Goal: Task Accomplishment & Management: Manage account settings

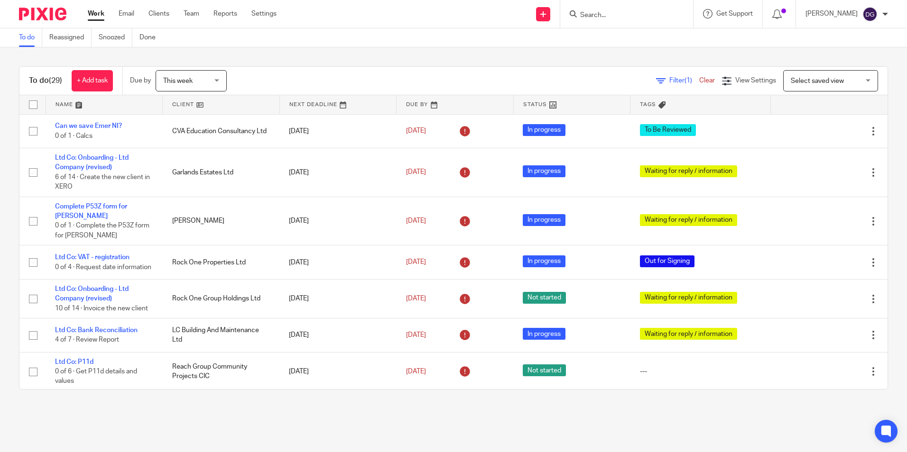
scroll to position [47, 0]
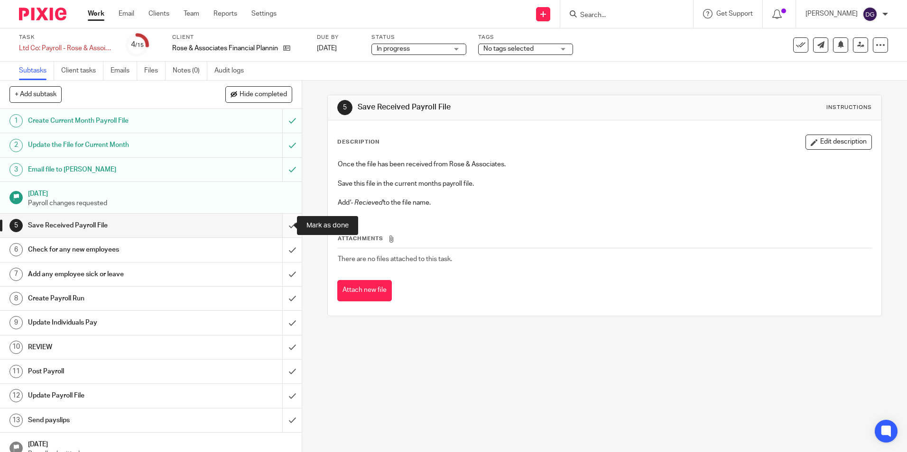
click at [288, 215] on input "submit" at bounding box center [151, 226] width 302 height 24
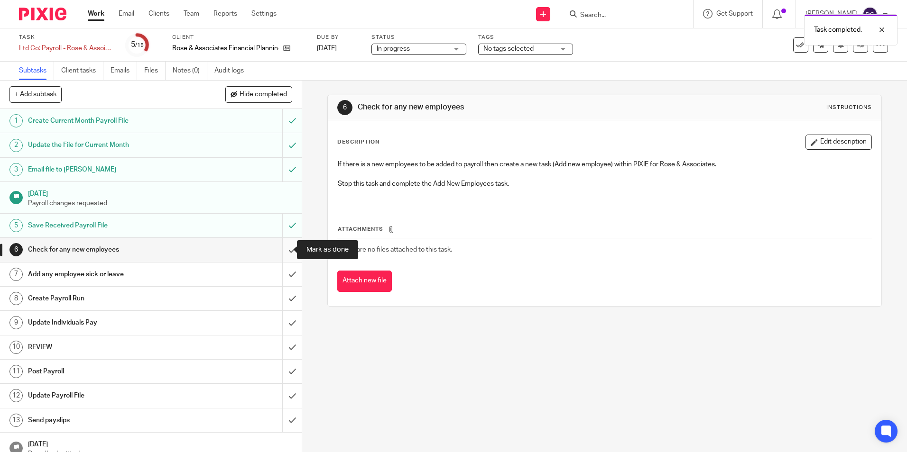
click at [290, 252] on input "submit" at bounding box center [151, 250] width 302 height 24
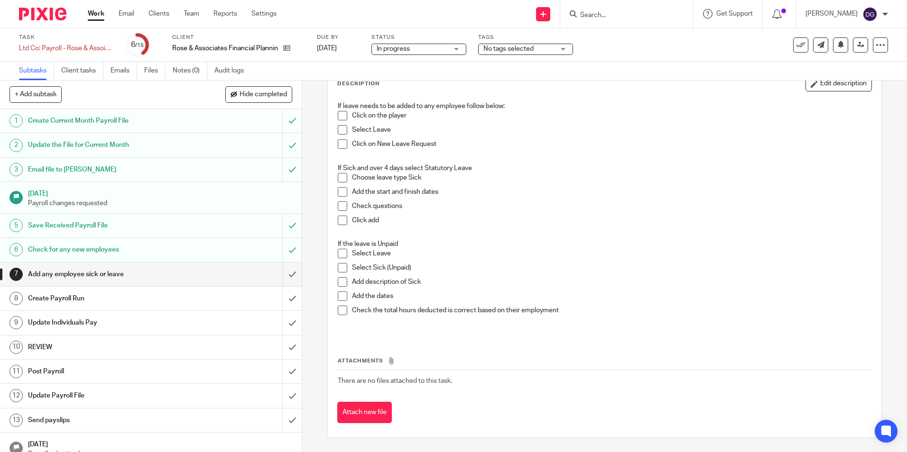
scroll to position [11, 0]
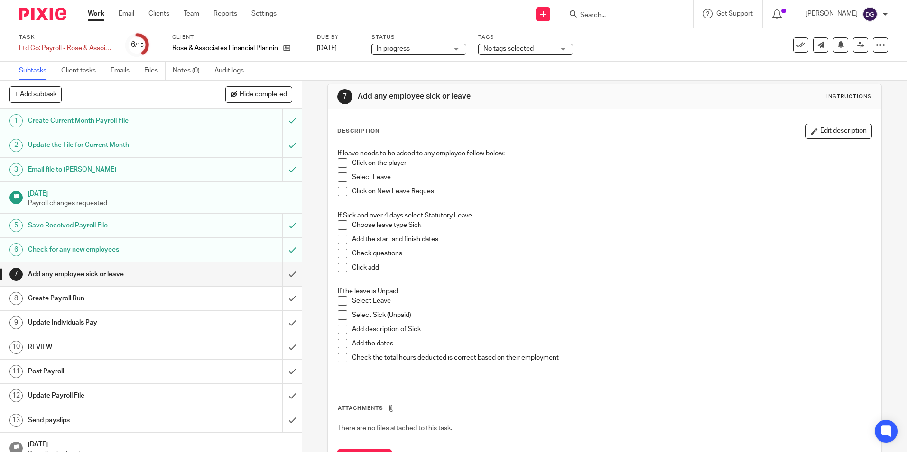
click at [268, 282] on link "7 Add any employee sick or leave" at bounding box center [141, 275] width 282 height 24
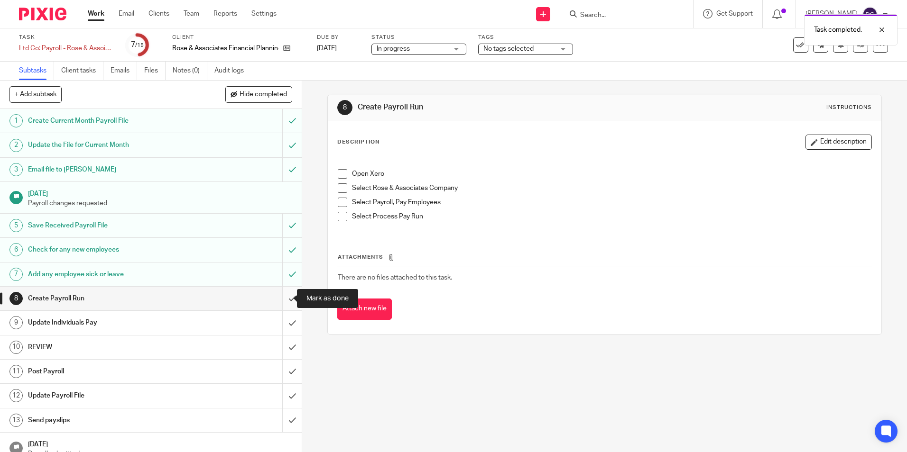
click at [277, 309] on input "submit" at bounding box center [151, 299] width 302 height 24
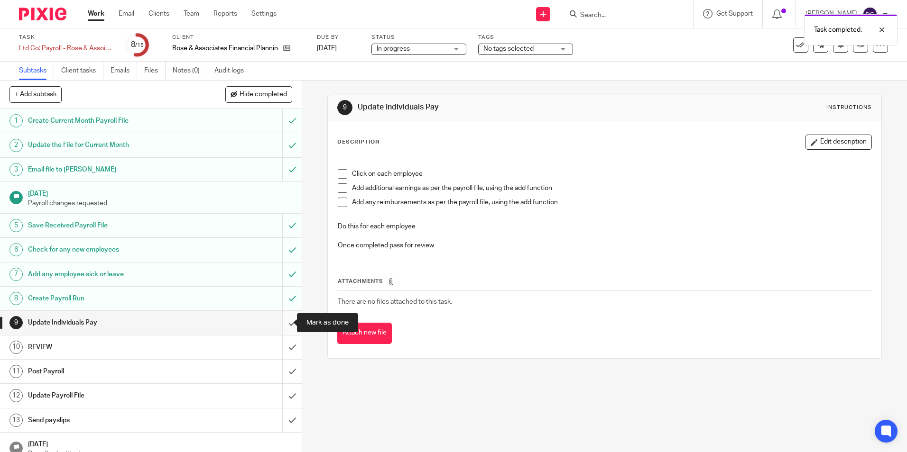
click at [285, 324] on input "submit" at bounding box center [151, 323] width 302 height 24
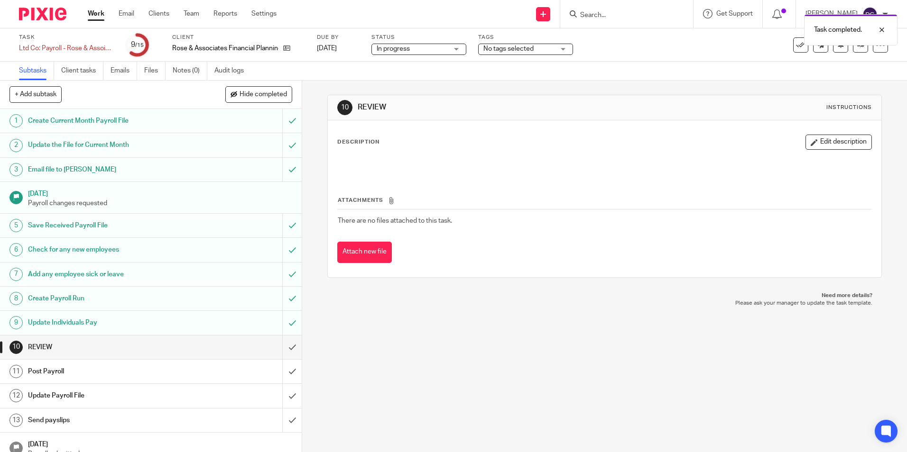
drag, startPoint x: 426, startPoint y: 189, endPoint x: 416, endPoint y: 187, distance: 9.7
click at [418, 187] on div "Attachments There are no files attached to this task. Attach new file" at bounding box center [604, 220] width 534 height 86
click at [465, 180] on div "Attachments There are no files attached to this task. Attach new file" at bounding box center [604, 220] width 534 height 86
click at [184, 78] on link "Notes (0)" at bounding box center [190, 71] width 35 height 18
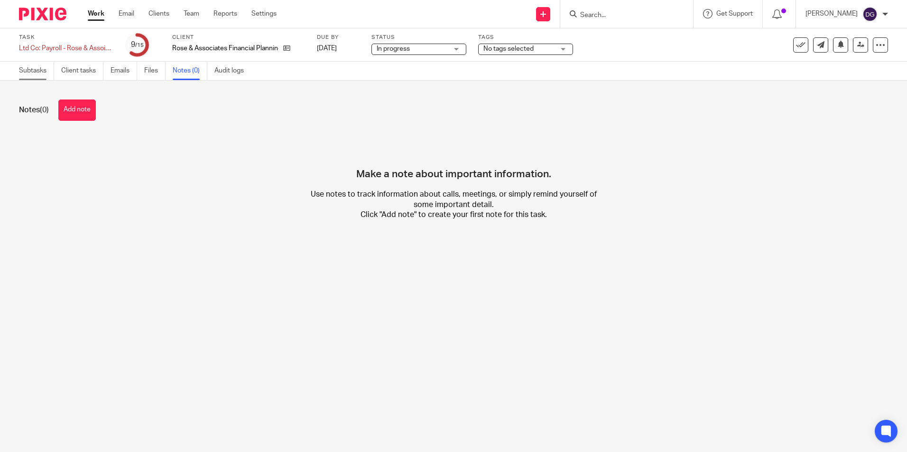
click at [43, 70] on link "Subtasks" at bounding box center [36, 71] width 35 height 18
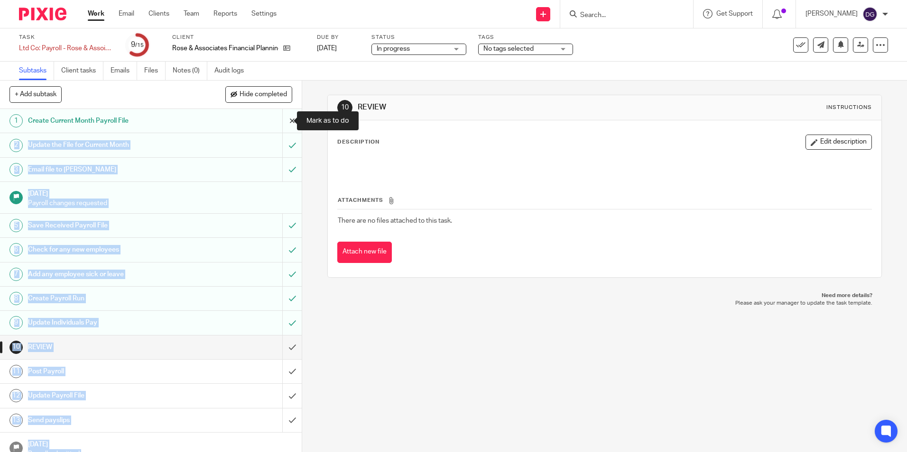
drag, startPoint x: 303, startPoint y: 110, endPoint x: 276, endPoint y: 112, distance: 26.6
click at [276, 112] on div "+ Add subtask Hide completed Cancel + Add 1 Create Current Month Payroll File 2…" at bounding box center [453, 267] width 907 height 372
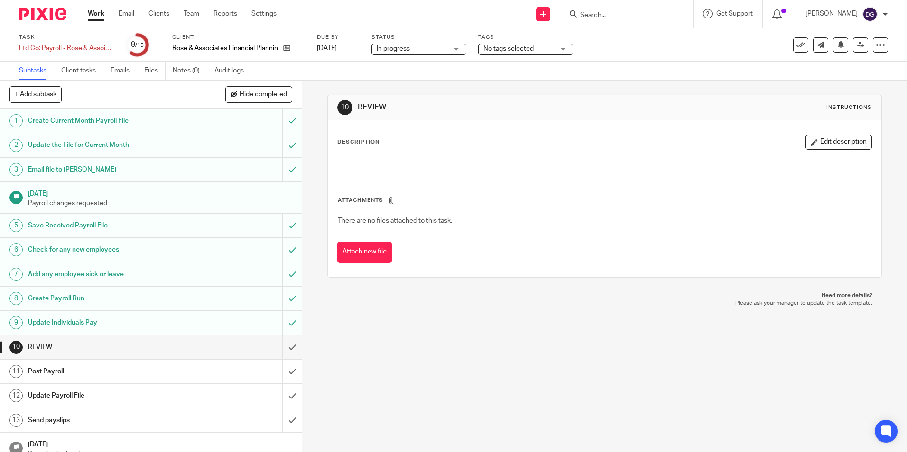
click at [320, 160] on div "10 REVIEW Instructions Description Edit description Attachments There are no fi…" at bounding box center [604, 267] width 605 height 372
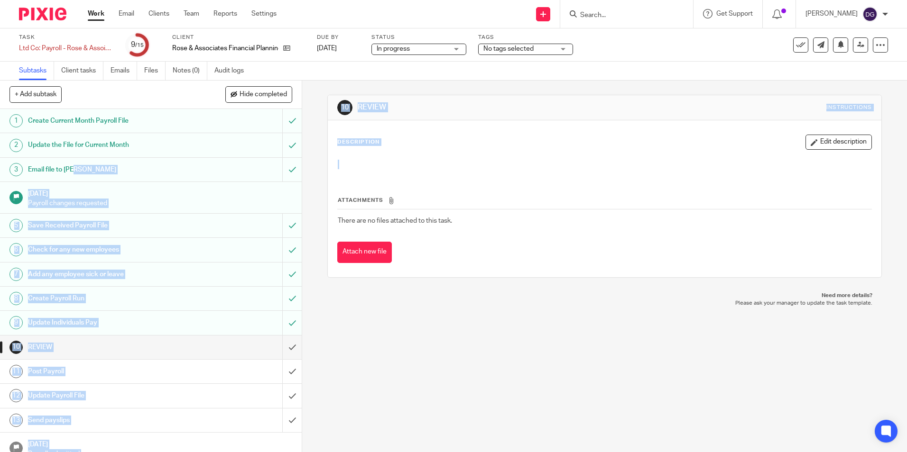
drag, startPoint x: 320, startPoint y: 160, endPoint x: 257, endPoint y: 163, distance: 63.1
click at [257, 163] on div "+ Add subtask Hide completed Cancel + Add 1 Create Current Month Payroll File 2…" at bounding box center [453, 267] width 907 height 372
click at [313, 136] on div "10 REVIEW Instructions Description Edit description Attachments There are no fi…" at bounding box center [604, 267] width 605 height 372
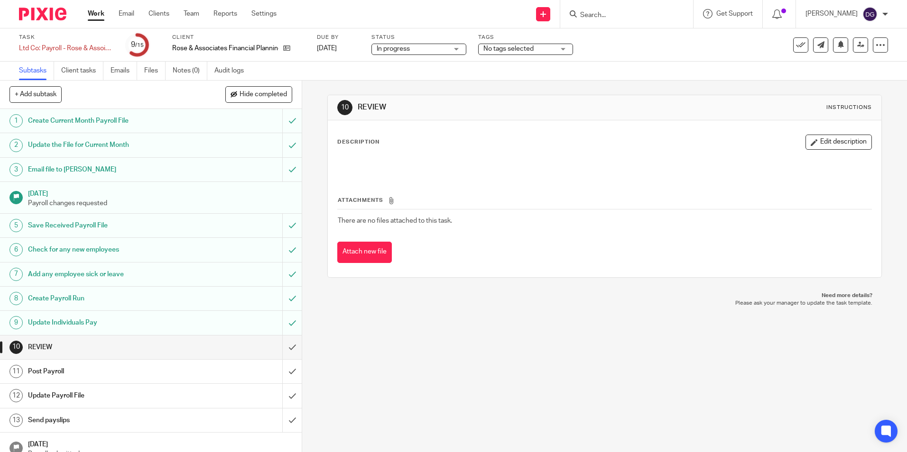
click at [319, 111] on div "10 REVIEW Instructions Description Edit description Attachments There are no fi…" at bounding box center [604, 267] width 605 height 372
click at [312, 184] on div "10 REVIEW Instructions Description Edit description Attachments There are no fi…" at bounding box center [604, 267] width 605 height 372
click at [345, 384] on div "10 REVIEW Instructions Description Edit description Attachments There are no fi…" at bounding box center [604, 267] width 605 height 372
click at [344, 384] on div "10 REVIEW Instructions Description Edit description Attachments There are no fi…" at bounding box center [604, 267] width 605 height 372
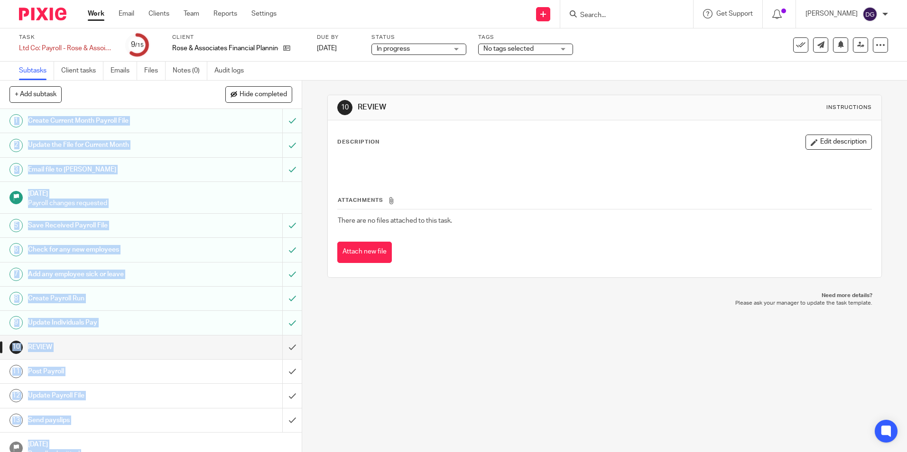
drag, startPoint x: 309, startPoint y: 84, endPoint x: 311, endPoint y: 76, distance: 7.7
click at [311, 76] on main "Task Ltd Co: Payroll - Rose & Assoicaties Save Ltd Co: Payroll - Rose & Assoica…" at bounding box center [453, 226] width 907 height 452
drag, startPoint x: 311, startPoint y: 76, endPoint x: 314, endPoint y: 113, distance: 37.1
click at [314, 113] on div "10 REVIEW Instructions Description Edit description Attachments There are no fi…" at bounding box center [604, 267] width 605 height 372
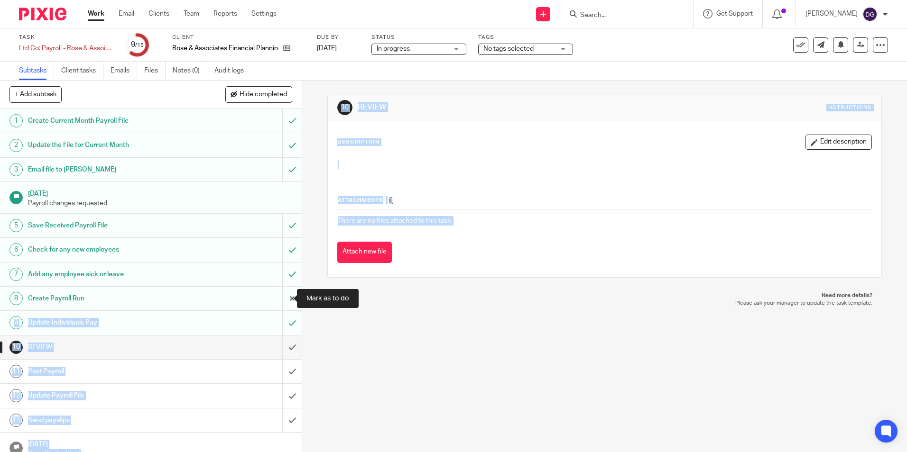
drag, startPoint x: 306, startPoint y: 292, endPoint x: 285, endPoint y: 294, distance: 20.5
click at [285, 294] on div "+ Add subtask Hide completed Cancel + Add 1 Create Current Month Payroll File 2…" at bounding box center [453, 267] width 907 height 372
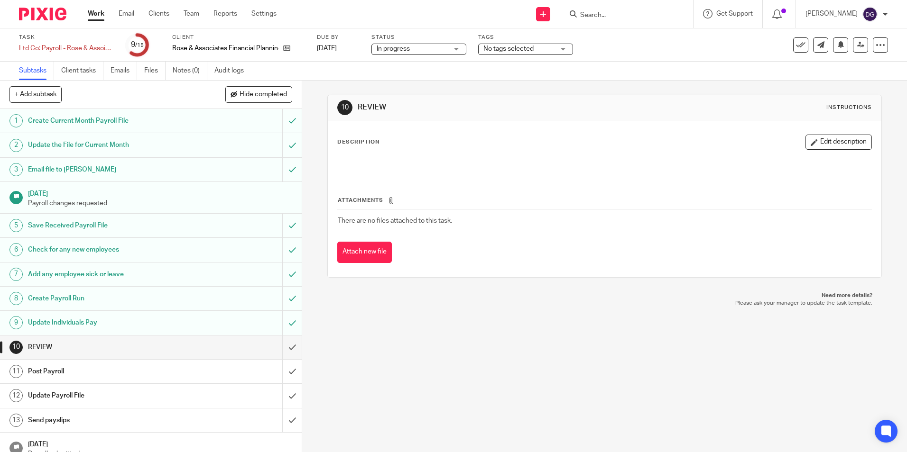
drag, startPoint x: 285, startPoint y: 294, endPoint x: 321, endPoint y: 331, distance: 51.7
click at [321, 331] on div "10 REVIEW Instructions Description Edit description Attachments There are no fi…" at bounding box center [604, 267] width 605 height 372
click at [322, 176] on div "10 REVIEW Instructions Description Edit description Attachments There are no fi…" at bounding box center [604, 267] width 605 height 372
click at [322, 115] on div "10 REVIEW Instructions Description Edit description Attachments There are no fi…" at bounding box center [604, 267] width 605 height 372
click at [322, 148] on div "10 REVIEW Instructions Description Edit description Attachments There are no fi…" at bounding box center [604, 267] width 605 height 372
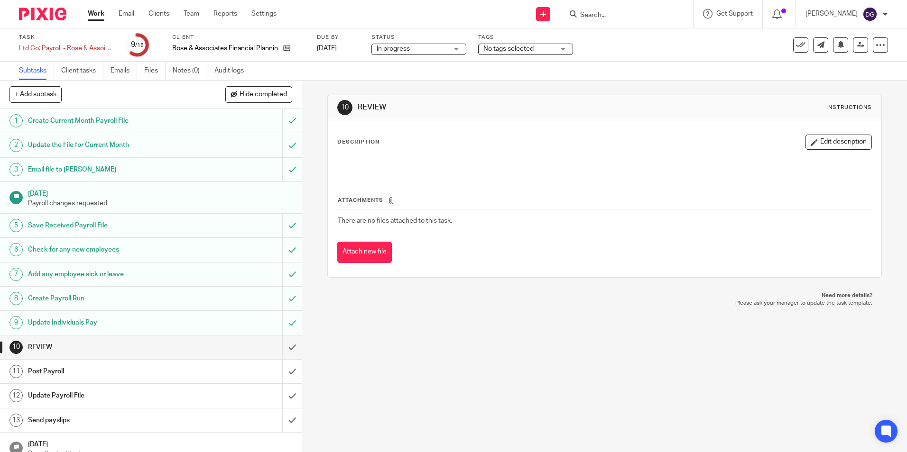
click at [315, 111] on div "10 REVIEW Instructions Description Edit description Attachments There are no fi…" at bounding box center [604, 267] width 605 height 372
drag, startPoint x: 301, startPoint y: 185, endPoint x: 327, endPoint y: 185, distance: 26.6
click at [327, 185] on div "10 REVIEW Instructions Description Edit description Attachments There are no fi…" at bounding box center [604, 267] width 605 height 372
click at [312, 145] on div "10 REVIEW Instructions Description Edit description Attachments There are no fi…" at bounding box center [604, 267] width 605 height 372
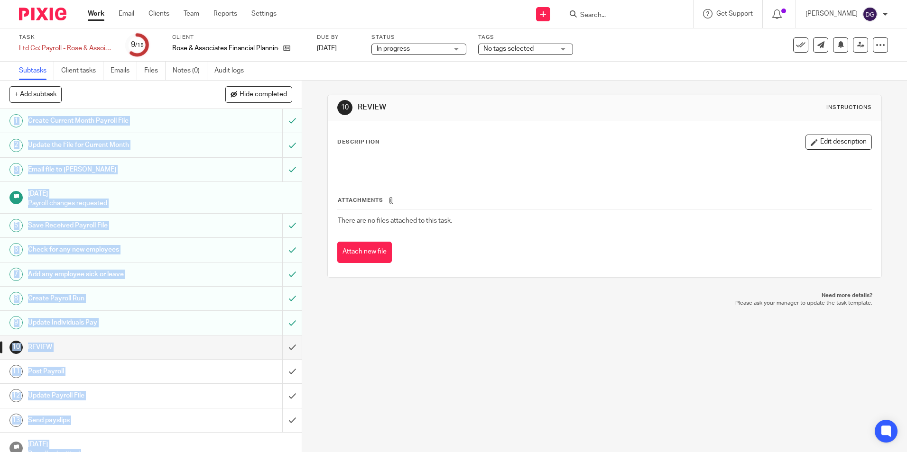
drag, startPoint x: 310, startPoint y: 102, endPoint x: 298, endPoint y: 104, distance: 12.1
click at [298, 104] on div "+ Add subtask Hide completed Cancel + Add 1 Create Current Month Payroll File 2…" at bounding box center [453, 267] width 907 height 372
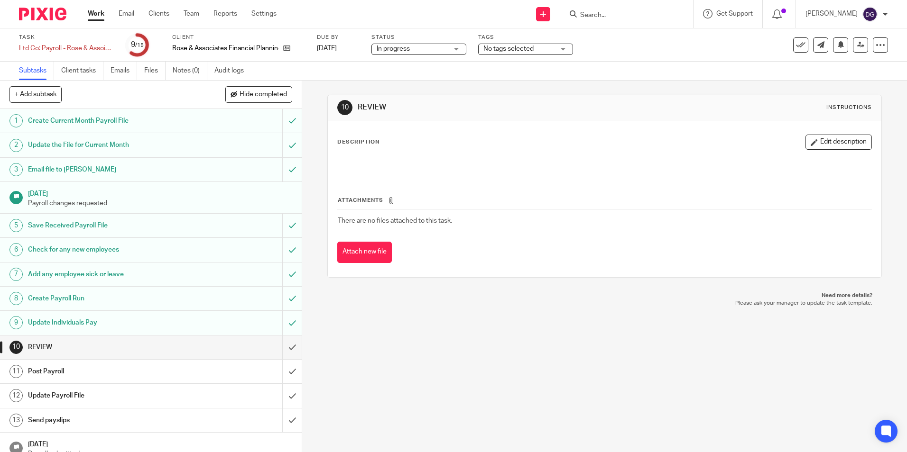
drag, startPoint x: 298, startPoint y: 104, endPoint x: 301, endPoint y: 155, distance: 50.8
click at [302, 155] on div "10 REVIEW Instructions Description Edit description Attachments There are no fi…" at bounding box center [604, 267] width 605 height 372
click at [317, 115] on div "10 REVIEW Instructions Description Edit description Attachments There are no fi…" at bounding box center [604, 267] width 605 height 372
click at [313, 128] on div "10 REVIEW Instructions Description Edit description Attachments There are no fi…" at bounding box center [604, 267] width 605 height 372
click at [306, 153] on div "10 REVIEW Instructions Description Edit description Attachments There are no fi…" at bounding box center [604, 267] width 605 height 372
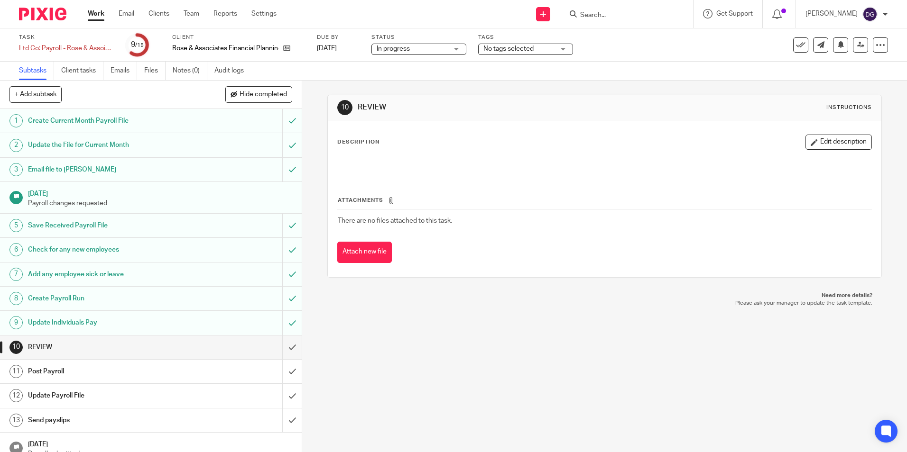
click at [635, 335] on div "10 REVIEW Instructions Description Edit description Attachments There are no fi…" at bounding box center [604, 267] width 605 height 372
drag, startPoint x: 302, startPoint y: 110, endPoint x: 312, endPoint y: 107, distance: 10.8
click at [312, 107] on div "10 REVIEW Instructions Description Edit description Attachments There are no fi…" at bounding box center [604, 267] width 605 height 372
drag, startPoint x: 307, startPoint y: 106, endPoint x: 412, endPoint y: 111, distance: 105.4
click at [412, 111] on div "10 REVIEW Instructions Description Edit description Attachments There are no fi…" at bounding box center [604, 267] width 605 height 372
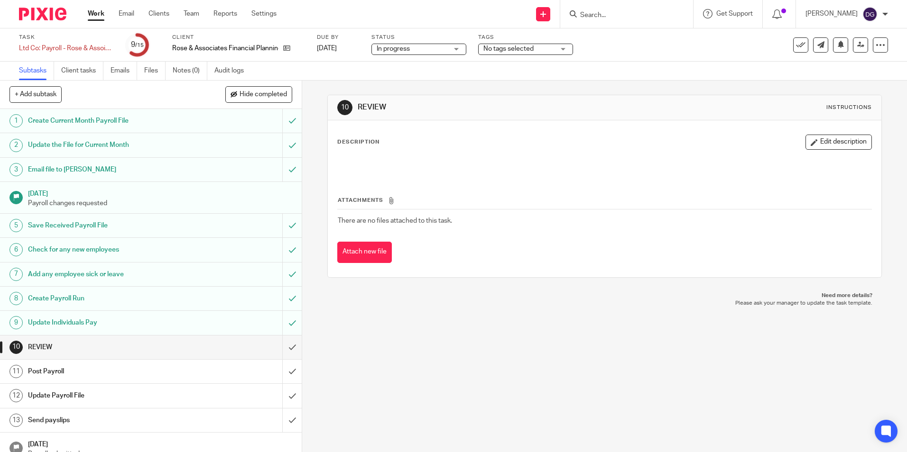
click at [539, 320] on div "10 REVIEW Instructions Description Edit description Attachments There are no fi…" at bounding box center [604, 267] width 605 height 372
click at [553, 338] on div "10 REVIEW Instructions Description Edit description Attachments There are no fi…" at bounding box center [604, 267] width 605 height 372
click at [602, 296] on p "Need more details?" at bounding box center [604, 296] width 535 height 8
drag, startPoint x: 602, startPoint y: 296, endPoint x: 590, endPoint y: 203, distance: 94.2
click at [590, 203] on div "10 REVIEW Instructions Description Edit description Attachments There are no fi…" at bounding box center [604, 267] width 605 height 372
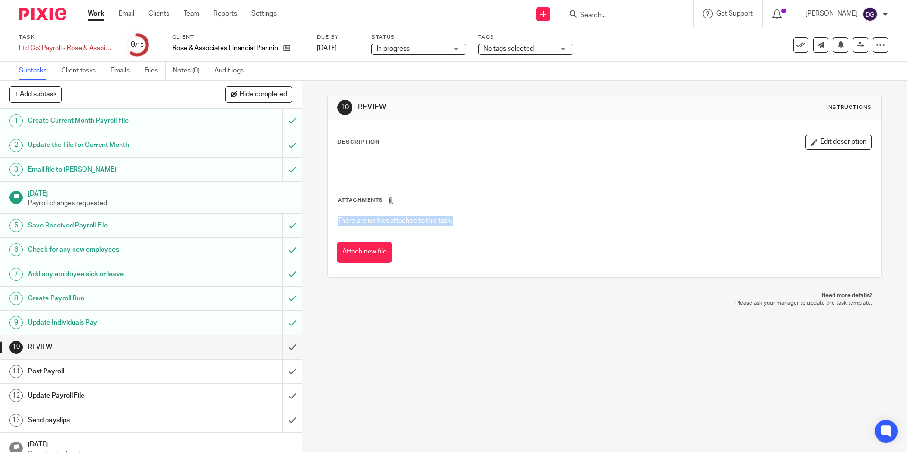
click at [512, 221] on td "There are no files attached to this task." at bounding box center [604, 221] width 534 height 23
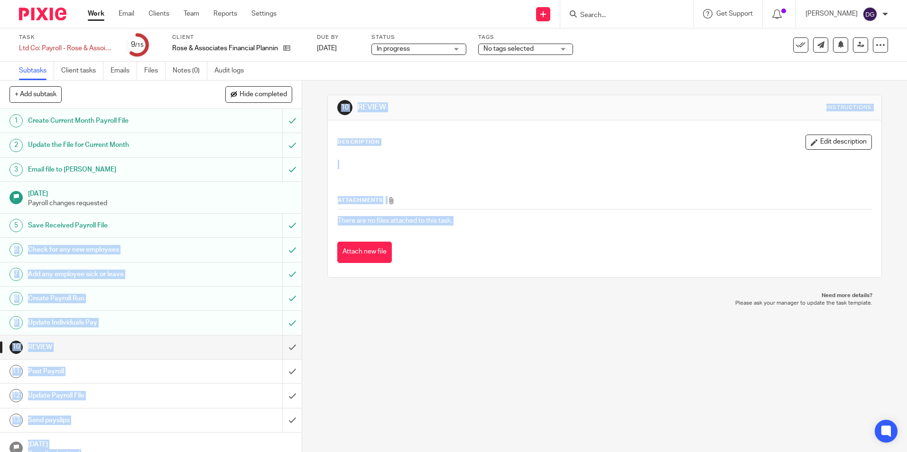
drag, startPoint x: 501, startPoint y: 264, endPoint x: 267, endPoint y: 227, distance: 236.7
click at [267, 227] on div "+ Add subtask Hide completed Cancel + Add 1 Create Current Month Payroll File 2…" at bounding box center [453, 267] width 907 height 372
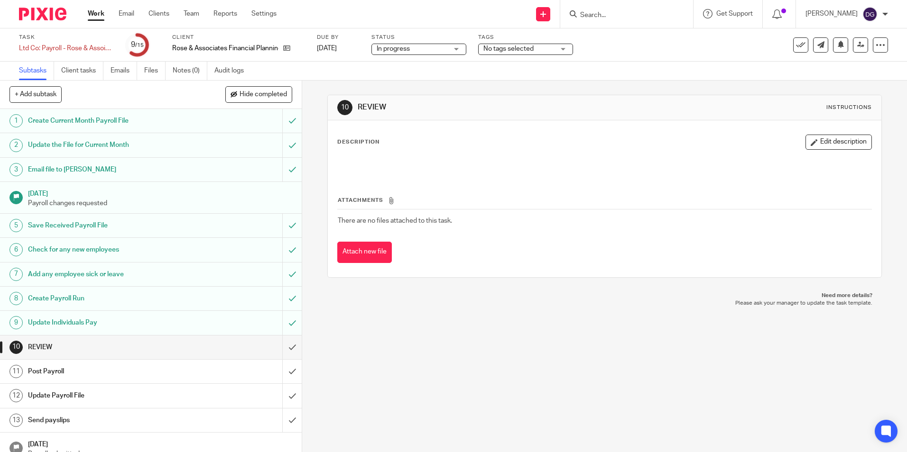
click at [530, 313] on div "10 REVIEW Instructions Description Edit description Attachments There are no fi…" at bounding box center [604, 267] width 605 height 372
drag, startPoint x: 325, startPoint y: 97, endPoint x: 451, endPoint y: 141, distance: 133.3
click at [448, 140] on div "10 REVIEW Instructions Description Edit description Attachments There are no fi…" at bounding box center [604, 186] width 554 height 183
click at [652, 286] on div "10 REVIEW Instructions Description Edit description Attachments There are no fi…" at bounding box center [604, 187] width 554 height 212
drag, startPoint x: 344, startPoint y: 120, endPoint x: 435, endPoint y: 124, distance: 90.7
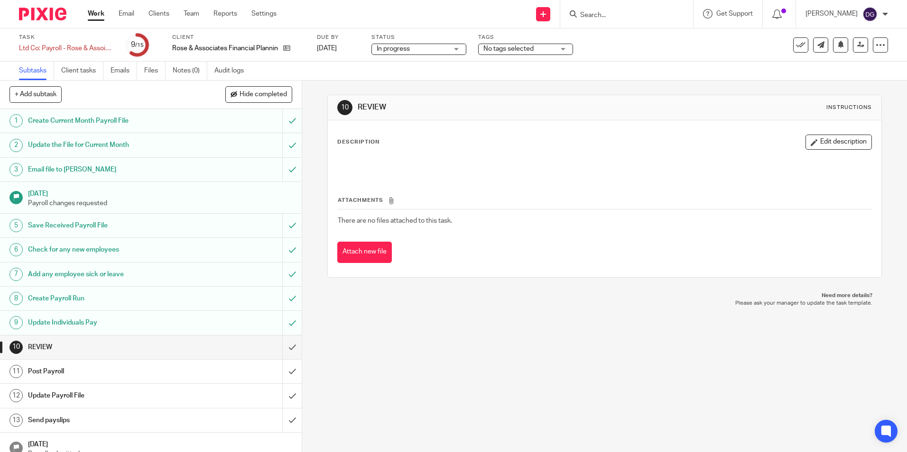
click at [435, 124] on div "10 REVIEW Instructions Description Edit description Attachments There are no fi…" at bounding box center [604, 186] width 554 height 183
click at [562, 279] on div "10 REVIEW Instructions Description Edit description Attachments There are no fi…" at bounding box center [604, 187] width 554 height 212
click at [387, 362] on div "10 REVIEW Instructions Description Edit description Attachments There are no fi…" at bounding box center [604, 267] width 605 height 372
drag, startPoint x: 787, startPoint y: 87, endPoint x: 862, endPoint y: 376, distance: 298.8
click at [864, 358] on div "10 REVIEW Instructions Description Edit description Attachments There are no fi…" at bounding box center [604, 267] width 605 height 372
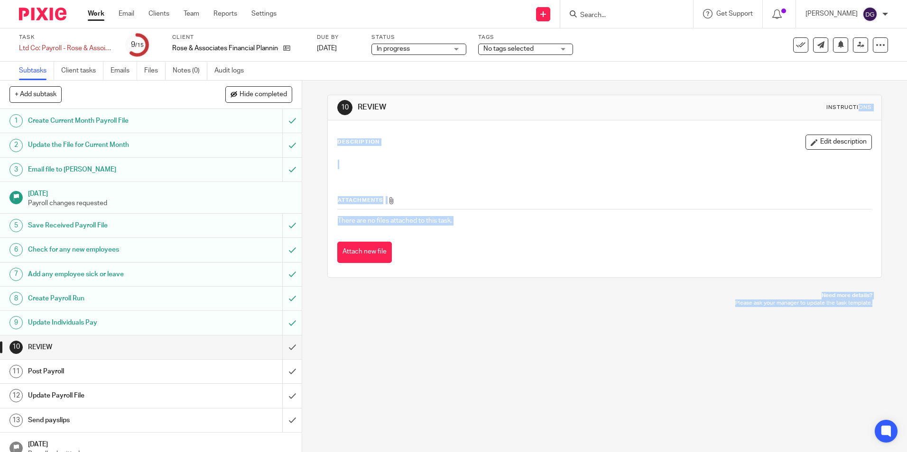
click at [781, 403] on div "10 REVIEW Instructions Description Edit description Attachments There are no fi…" at bounding box center [604, 267] width 605 height 372
click at [718, 389] on div "10 REVIEW Instructions Description Edit description Attachments There are no fi…" at bounding box center [604, 267] width 605 height 372
drag, startPoint x: 341, startPoint y: 112, endPoint x: 405, endPoint y: 112, distance: 64.0
click at [405, 112] on div "10 REVIEW Instructions" at bounding box center [604, 107] width 534 height 15
click at [501, 106] on h1 "REVIEW" at bounding box center [491, 107] width 267 height 10
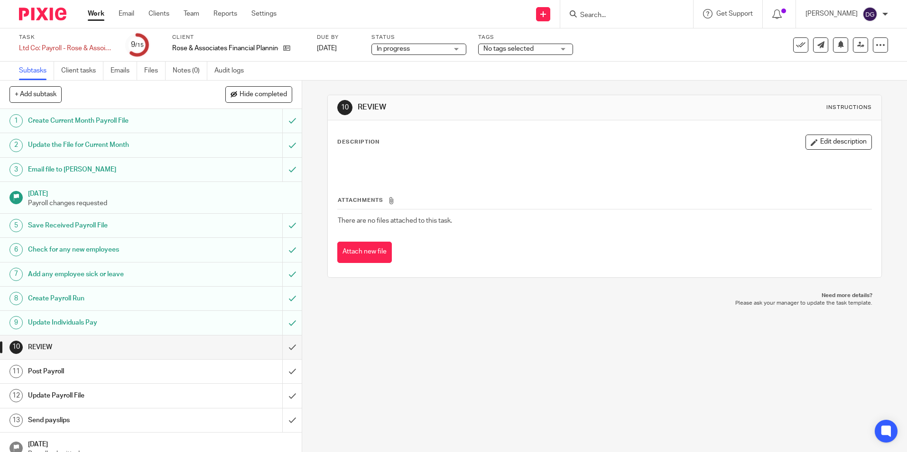
drag, startPoint x: 327, startPoint y: 110, endPoint x: 633, endPoint y: 393, distance: 416.5
click at [633, 393] on div "10 REVIEW Instructions Description Edit description Attachments There are no fi…" at bounding box center [604, 267] width 605 height 372
drag, startPoint x: 633, startPoint y: 393, endPoint x: 558, endPoint y: 295, distance: 123.4
click at [582, 299] on p "Need more details?" at bounding box center [604, 296] width 535 height 8
click at [533, 281] on div "10 REVIEW Instructions Description Edit description Attachments There are no fi…" at bounding box center [604, 187] width 554 height 212
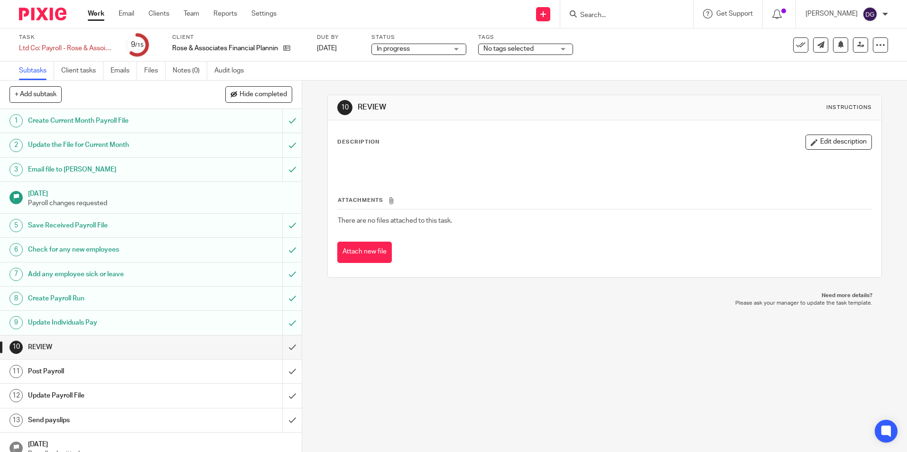
click at [605, 377] on div "10 REVIEW Instructions Description Edit description Attachments There are no fi…" at bounding box center [604, 267] width 605 height 372
click at [349, 342] on div "10 REVIEW Instructions Description Edit description Attachments There are no fi…" at bounding box center [604, 267] width 605 height 372
click at [498, 303] on p "Please ask your manager to update the task template." at bounding box center [604, 304] width 535 height 8
click at [476, 350] on div "10 REVIEW Instructions Description Edit description Attachments There are no fi…" at bounding box center [604, 267] width 605 height 372
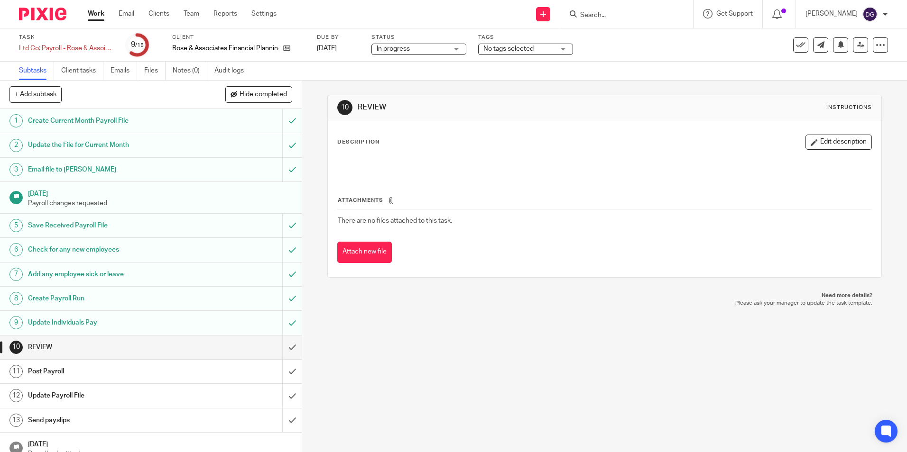
drag, startPoint x: 497, startPoint y: 294, endPoint x: 506, endPoint y: 293, distance: 8.7
click at [505, 293] on p "Need more details?" at bounding box center [604, 296] width 535 height 8
drag, startPoint x: 466, startPoint y: 294, endPoint x: 467, endPoint y: 299, distance: 5.8
click at [469, 294] on p "Need more details?" at bounding box center [604, 296] width 535 height 8
drag, startPoint x: 319, startPoint y: 123, endPoint x: 440, endPoint y: 139, distance: 122.0
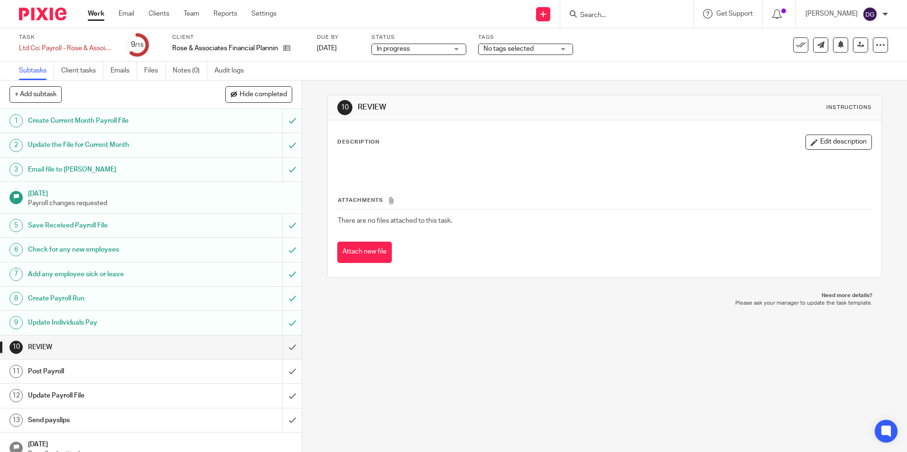
click at [440, 139] on div "10 REVIEW Instructions Description Edit description Attachments There are no fi…" at bounding box center [604, 267] width 605 height 372
click at [616, 286] on div "10 REVIEW Instructions Description Edit description Attachments There are no fi…" at bounding box center [604, 187] width 554 height 212
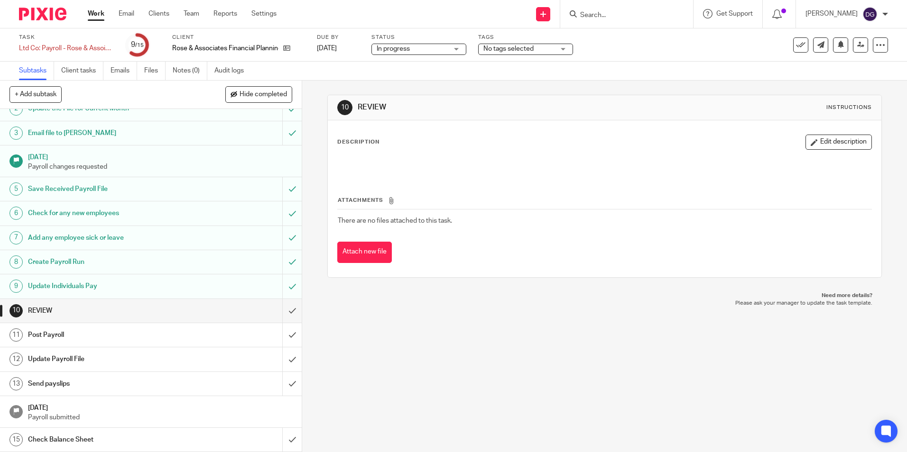
click at [307, 396] on div "10 REVIEW Instructions Description Edit description Attachments There are no fi…" at bounding box center [604, 267] width 605 height 372
click at [474, 386] on div "10 REVIEW Instructions Description Edit description Attachments There are no fi…" at bounding box center [604, 267] width 605 height 372
click at [127, 337] on h1 "Post Payroll" at bounding box center [109, 335] width 163 height 14
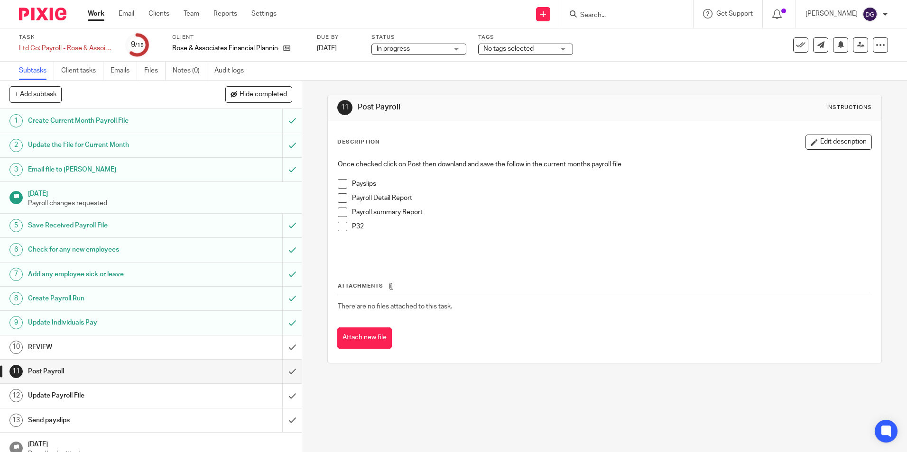
click at [312, 144] on div "11 Post Payroll Instructions Description Edit description Once checked click on…" at bounding box center [604, 267] width 605 height 372
click at [182, 403] on h1 "Update Payroll File" at bounding box center [109, 396] width 163 height 14
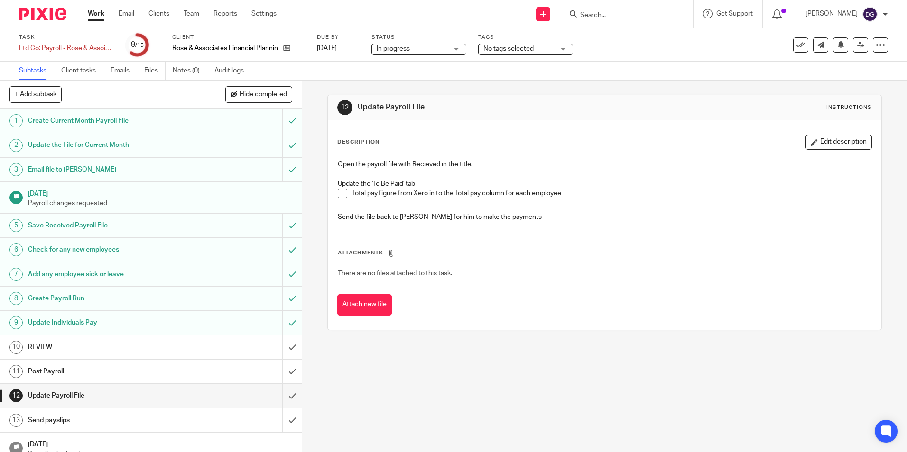
drag, startPoint x: 322, startPoint y: 91, endPoint x: 525, endPoint y: 362, distance: 338.5
click at [525, 362] on div "12 Update Payroll File Instructions Description Edit description Open the payro…" at bounding box center [604, 267] width 605 height 372
drag, startPoint x: 525, startPoint y: 362, endPoint x: 500, endPoint y: 384, distance: 32.6
click at [500, 384] on div "12 Update Payroll File Instructions Description Edit description Open the payro…" at bounding box center [604, 267] width 605 height 372
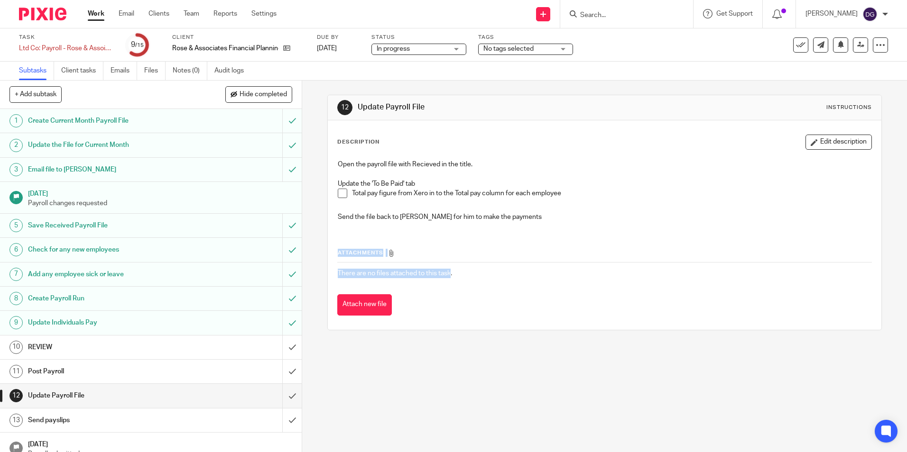
drag, startPoint x: 326, startPoint y: 110, endPoint x: 621, endPoint y: 397, distance: 411.5
click at [621, 397] on div "12 Update Payroll File Instructions Description Edit description Open the payro…" at bounding box center [604, 267] width 605 height 372
drag, startPoint x: 621, startPoint y: 397, endPoint x: 516, endPoint y: 407, distance: 105.3
click at [516, 407] on div "12 Update Payroll File Instructions Description Edit description Open the payro…" at bounding box center [604, 267] width 605 height 372
drag, startPoint x: 319, startPoint y: 111, endPoint x: 630, endPoint y: 309, distance: 368.2
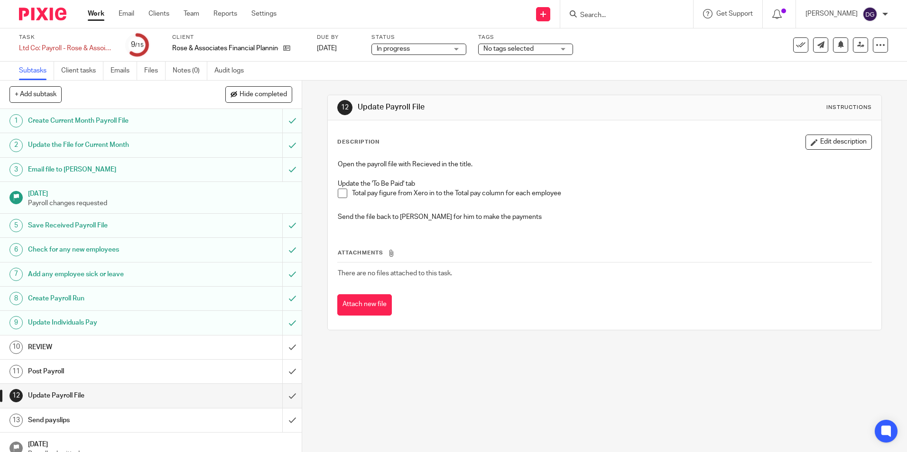
click at [630, 309] on div "12 Update Payroll File Instructions Description Edit description Open the payro…" at bounding box center [604, 267] width 605 height 372
click at [536, 424] on div "12 Update Payroll File Instructions Description Edit description Open the payro…" at bounding box center [604, 267] width 605 height 372
drag, startPoint x: 359, startPoint y: 375, endPoint x: 418, endPoint y: 377, distance: 58.4
click at [418, 377] on div "12 Update Payroll File Instructions Description Edit description Open the payro…" at bounding box center [604, 267] width 605 height 372
drag, startPoint x: 519, startPoint y: 220, endPoint x: 433, endPoint y: 192, distance: 90.9
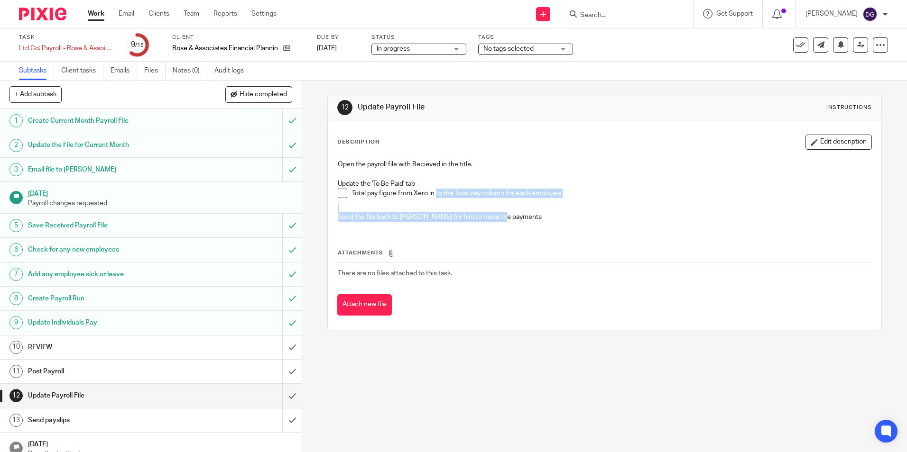
click at [433, 192] on div "Open the payroll file with Recieved in the title. Update the 'To Be Paid' tab T…" at bounding box center [604, 192] width 543 height 74
click at [637, 277] on td "There are no files attached to this task." at bounding box center [604, 273] width 534 height 23
click at [681, 131] on div "Description Edit description Open the payroll file with Recieved in the title. …" at bounding box center [604, 225] width 553 height 210
click at [635, 171] on p at bounding box center [604, 173] width 533 height 9
click at [579, 165] on p "Open the payroll file with Recieved in the title." at bounding box center [604, 164] width 533 height 9
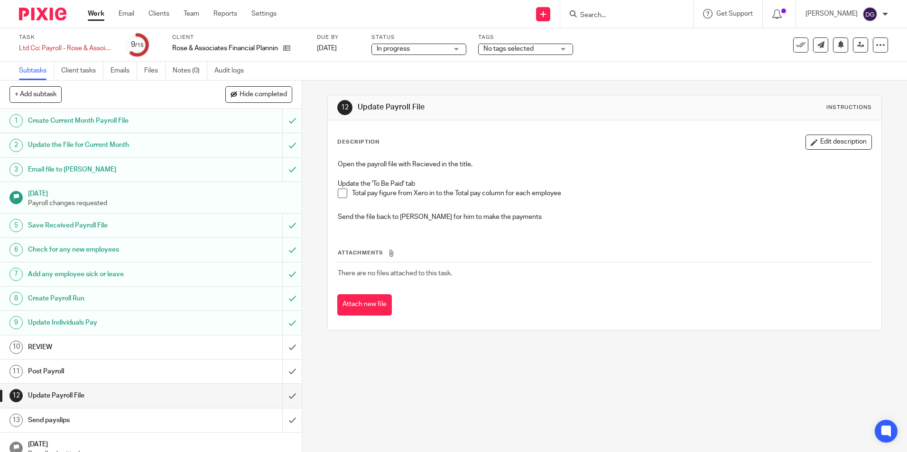
click at [580, 93] on div "12 Update Payroll File Instructions Description Edit description Open the payro…" at bounding box center [604, 213] width 554 height 264
drag, startPoint x: 579, startPoint y: 93, endPoint x: 578, endPoint y: 123, distance: 30.4
click at [578, 123] on div "12 Update Payroll File Instructions Description Edit description Open the payro…" at bounding box center [604, 213] width 554 height 264
drag, startPoint x: 578, startPoint y: 123, endPoint x: 589, endPoint y: 206, distance: 83.4
click at [589, 206] on p at bounding box center [604, 207] width 533 height 9
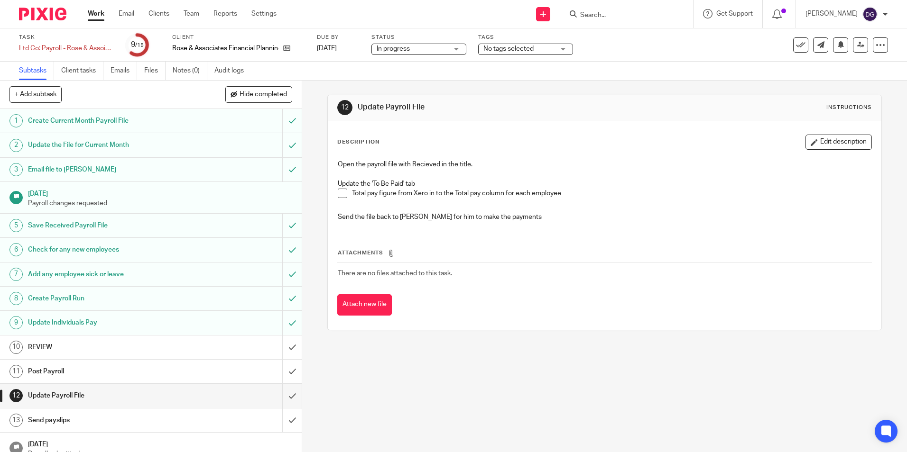
drag, startPoint x: 617, startPoint y: 118, endPoint x: 636, endPoint y: 164, distance: 49.8
click at [636, 164] on div "12 Update Payroll File Instructions Description Edit description Open the payro…" at bounding box center [604, 213] width 554 height 236
click at [539, 257] on th "Attachments" at bounding box center [604, 256] width 534 height 14
click at [859, 46] on link at bounding box center [860, 44] width 15 height 15
click at [176, 78] on link "Notes (0)" at bounding box center [190, 71] width 35 height 18
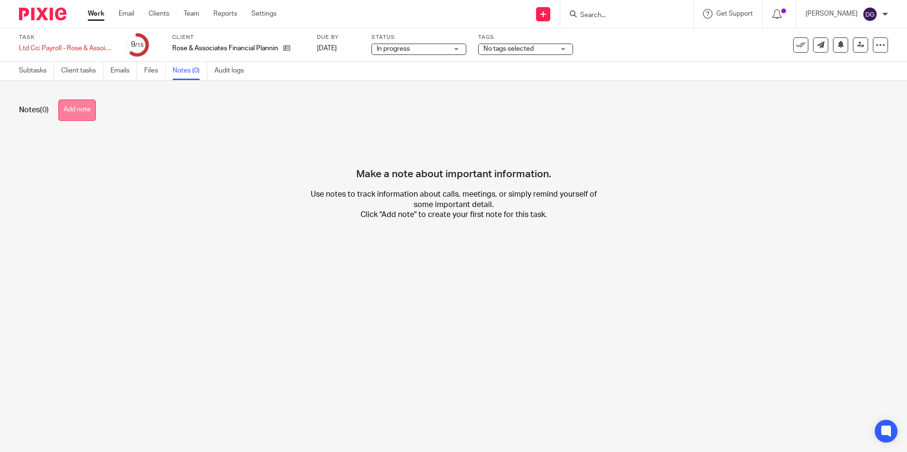
click at [86, 118] on button "Add note" at bounding box center [76, 110] width 37 height 21
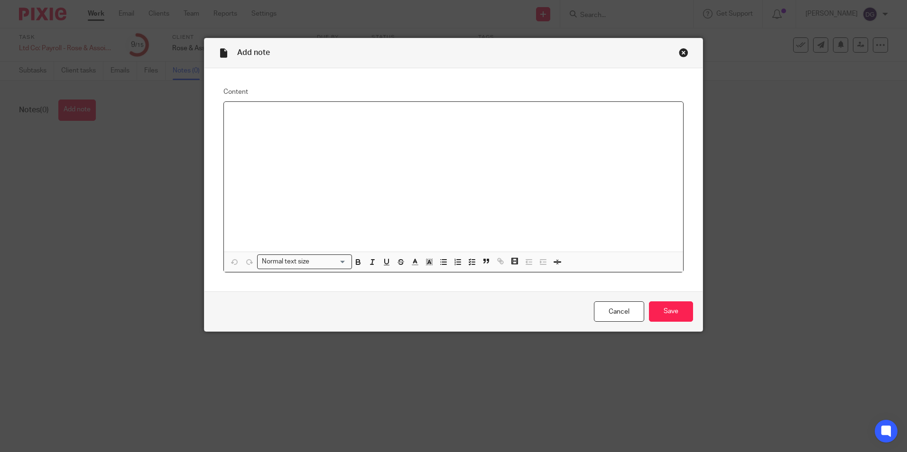
click at [405, 141] on div at bounding box center [453, 177] width 459 height 150
click at [429, 176] on div at bounding box center [453, 177] width 459 height 150
click at [387, 212] on div at bounding box center [453, 177] width 459 height 150
click at [263, 126] on div at bounding box center [453, 177] width 459 height 150
click at [683, 306] on input "Save" at bounding box center [671, 312] width 44 height 20
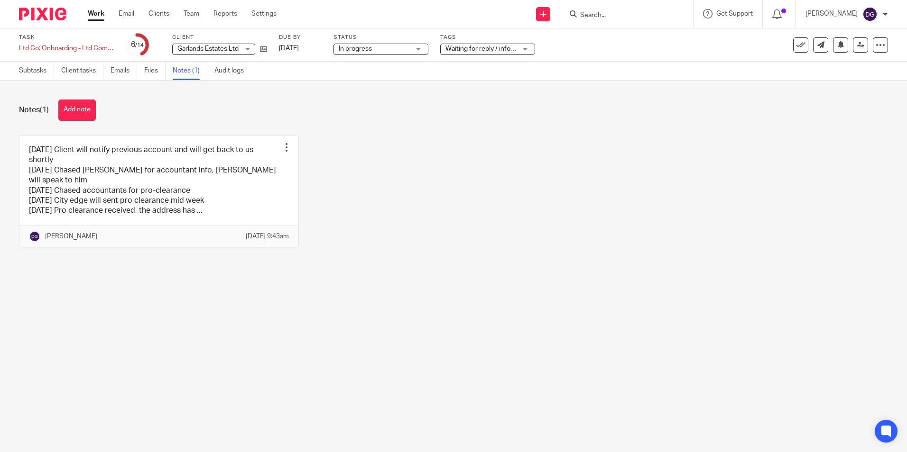
click at [57, 13] on img at bounding box center [42, 14] width 47 height 13
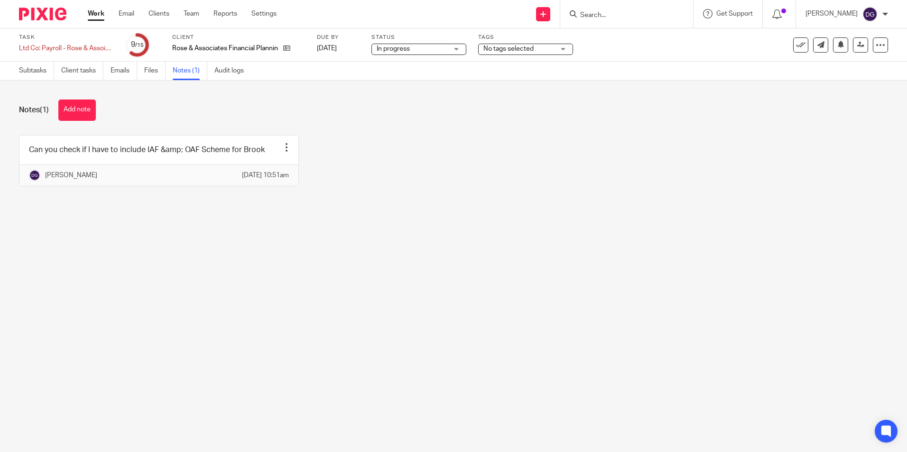
click at [350, 182] on div "Can you check if I have to include IAF &amp; OAF Scheme for Brook Edit note Del…" at bounding box center [446, 167] width 884 height 65
click at [638, 281] on main "Task Ltd Co: Payroll - Rose & Assoicaties Save Ltd Co: Payroll - Rose & Assoica…" at bounding box center [453, 226] width 907 height 452
click at [556, 168] on div "Can you check if I have to include IAF &amp; OAF Scheme for Brook Edit note Del…" at bounding box center [446, 167] width 884 height 65
click at [469, 268] on main "Task Ltd Co: Payroll - Rose & Assoicaties Save Ltd Co: Payroll - Rose & Assoica…" at bounding box center [453, 226] width 907 height 452
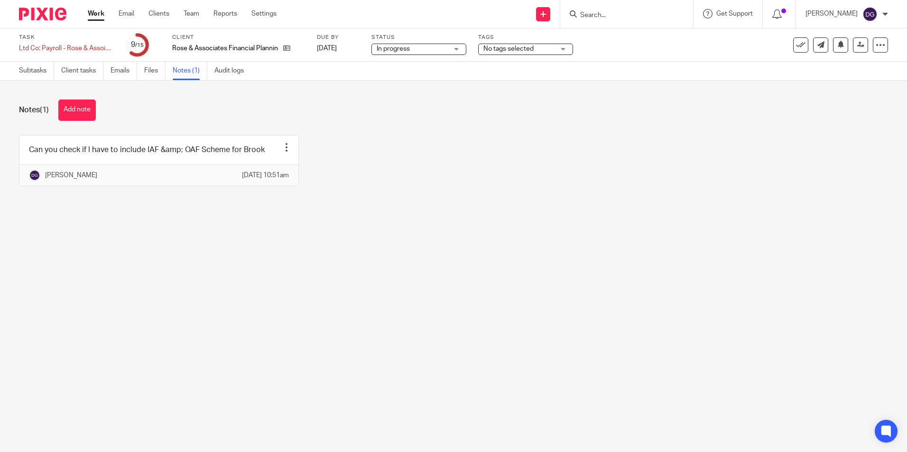
click at [534, 260] on main "Task Ltd Co: Payroll - Rose & Assoicaties Save Ltd Co: Payroll - Rose & Assoica…" at bounding box center [453, 226] width 907 height 452
click at [599, 14] on input "Search" at bounding box center [621, 15] width 85 height 9
type input "v"
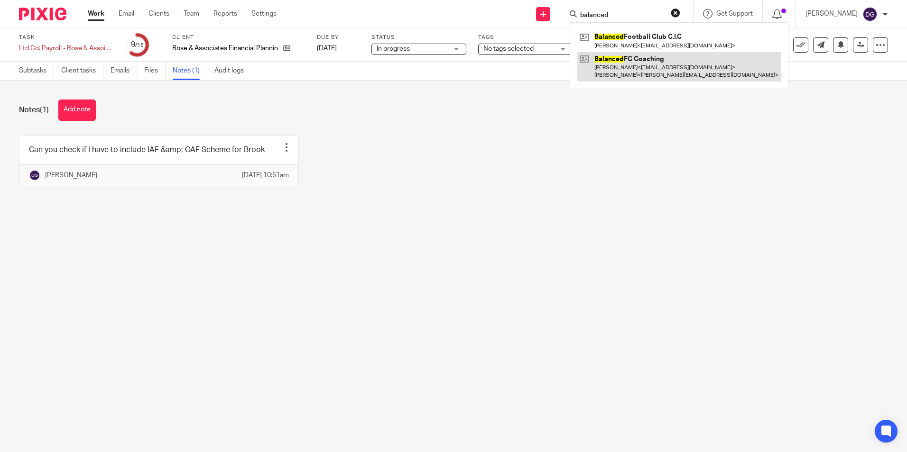
type input "balanced"
click at [666, 69] on link at bounding box center [678, 66] width 203 height 29
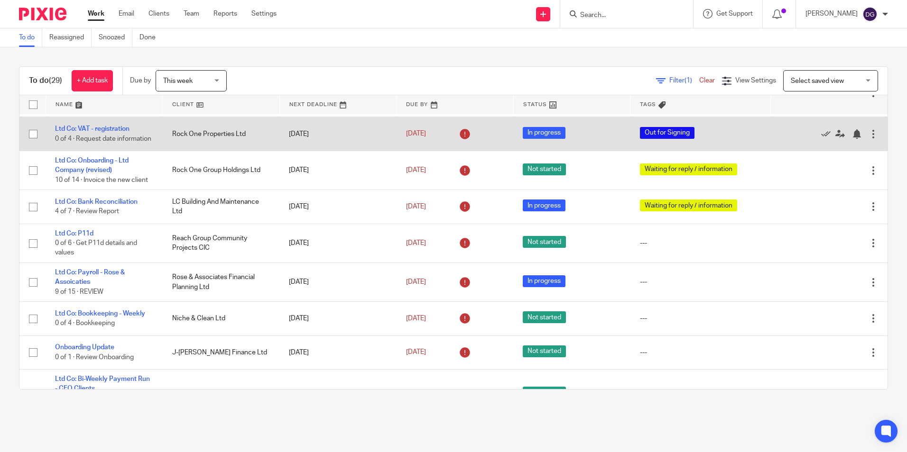
scroll to position [142, 0]
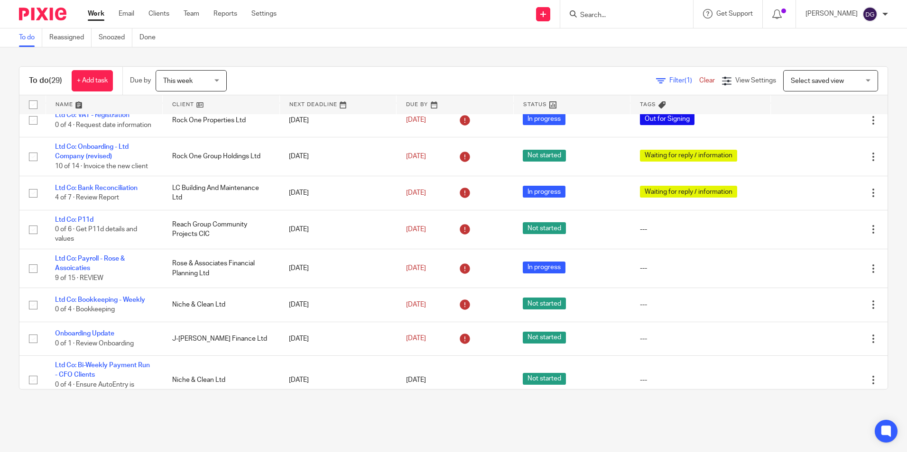
click at [883, 184] on div "To do (29) + Add task Due by This week This week [DATE] [DATE] This week Next w…" at bounding box center [453, 227] width 907 height 361
click at [886, 204] on div "To do (29) + Add task Due by This week This week [DATE] [DATE] This week Next w…" at bounding box center [453, 227] width 907 height 361
drag, startPoint x: 828, startPoint y: 53, endPoint x: 875, endPoint y: 70, distance: 50.1
click at [875, 70] on div "To do (29) + Add task Due by This week This week [DATE] [DATE] This week Next w…" at bounding box center [453, 227] width 907 height 361
drag, startPoint x: 685, startPoint y: 52, endPoint x: 706, endPoint y: 50, distance: 21.0
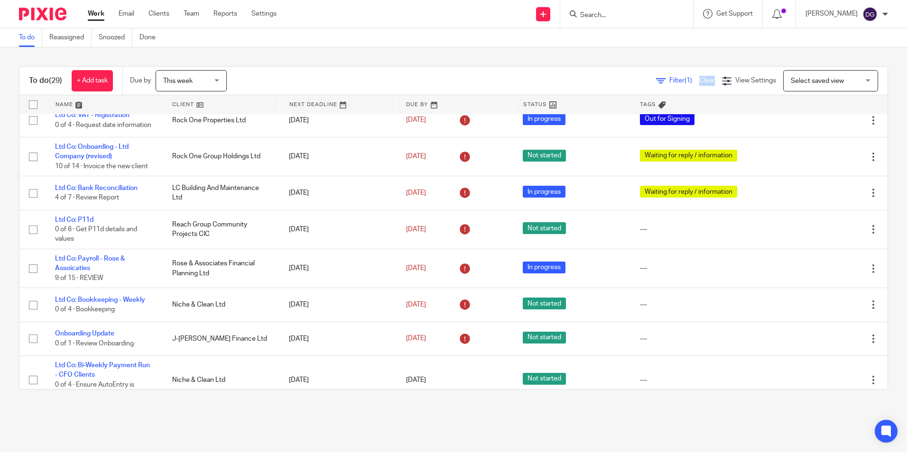
click at [706, 50] on div "To do (29) + Add task Due by This week This week [DATE] [DATE] This week Next w…" at bounding box center [453, 227] width 907 height 361
drag, startPoint x: 706, startPoint y: 50, endPoint x: 830, endPoint y: 49, distance: 123.8
click at [830, 49] on div "To do (29) + Add task Due by This week This week [DATE] [DATE] This week Next w…" at bounding box center [453, 227] width 907 height 361
drag, startPoint x: 853, startPoint y: 46, endPoint x: 810, endPoint y: 53, distance: 43.6
click at [810, 53] on main "To do Reassigned Snoozed Done To do (29) + Add task Due by This week This week …" at bounding box center [453, 226] width 907 height 452
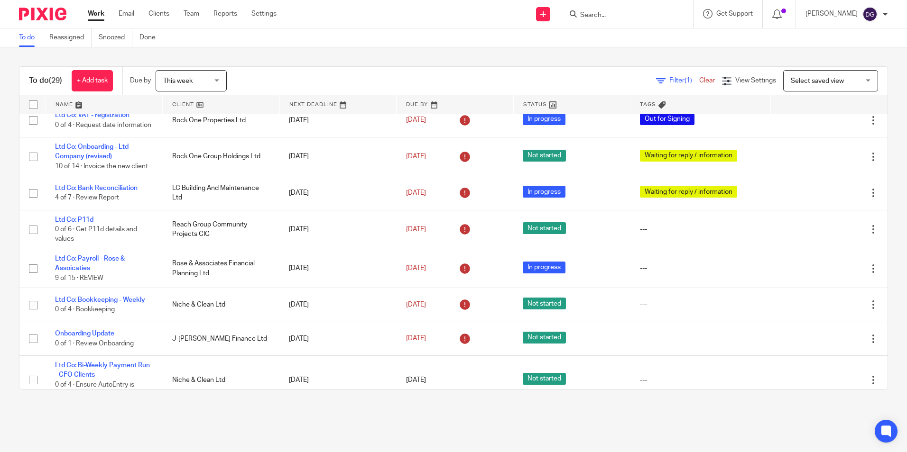
click at [668, 59] on div "To do (29) + Add task Due by This week This week [DATE] [DATE] This week Next w…" at bounding box center [453, 227] width 907 height 361
click at [680, 60] on div "To do (29) + Add task Due by This week This week [DATE] [DATE] This week Next w…" at bounding box center [453, 227] width 907 height 361
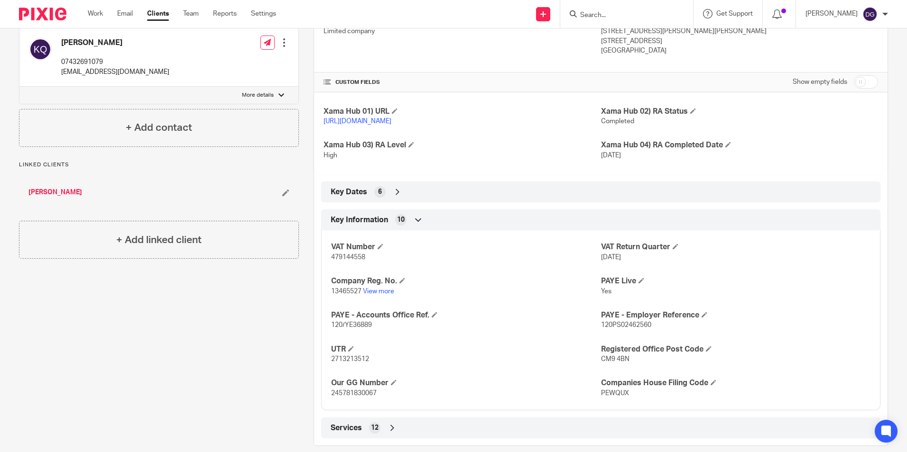
scroll to position [190, 0]
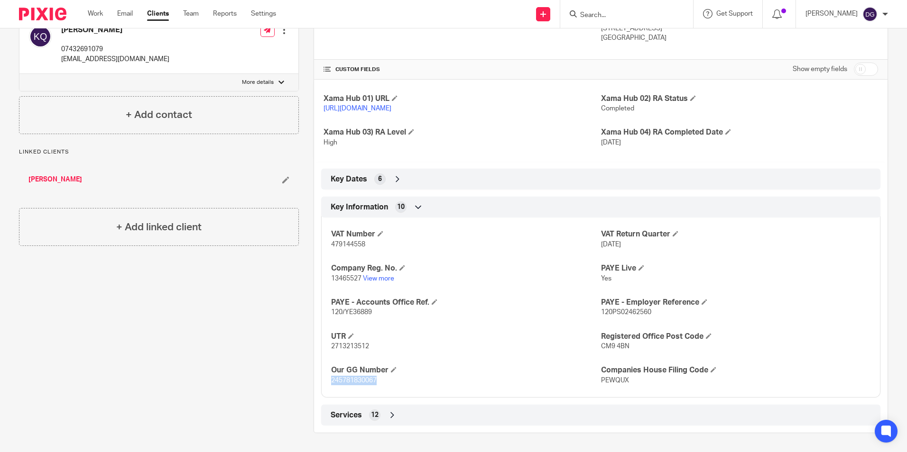
drag, startPoint x: 322, startPoint y: 387, endPoint x: 378, endPoint y: 396, distance: 57.0
click at [378, 396] on div "VAT Number 479144558 VAT Return Quarter 31 Jan 2025 Company Reg. No. 13465527 V…" at bounding box center [600, 304] width 559 height 187
copy span "245781830067"
click at [854, 64] on input "checkbox" at bounding box center [866, 69] width 24 height 13
checkbox input "true"
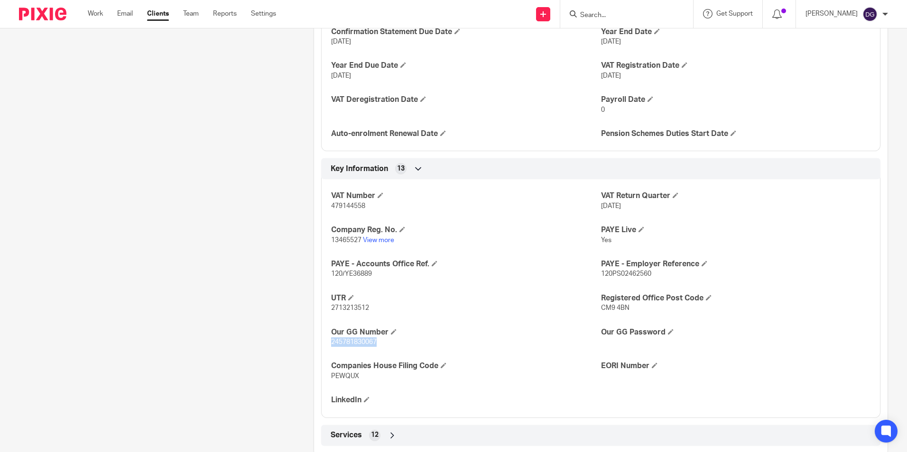
scroll to position [427, 0]
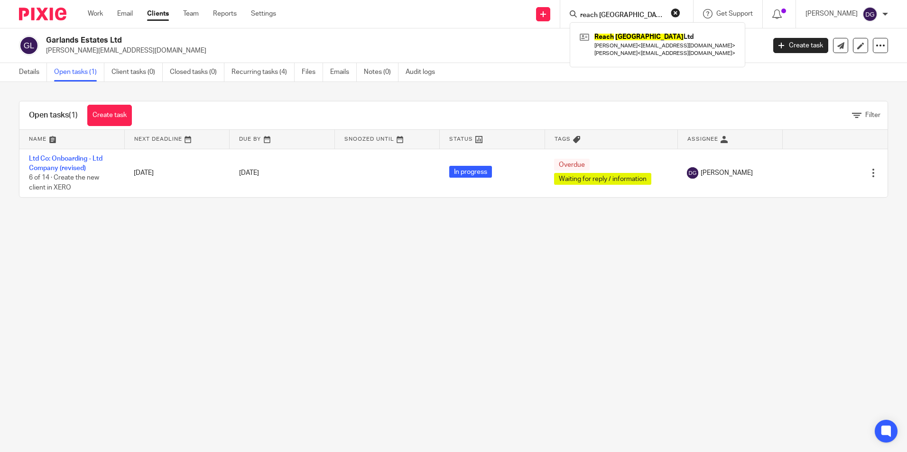
type input "reach essex"
click button "submit" at bounding box center [0, 0] width 0 height 0
click at [672, 57] on link at bounding box center [657, 44] width 160 height 29
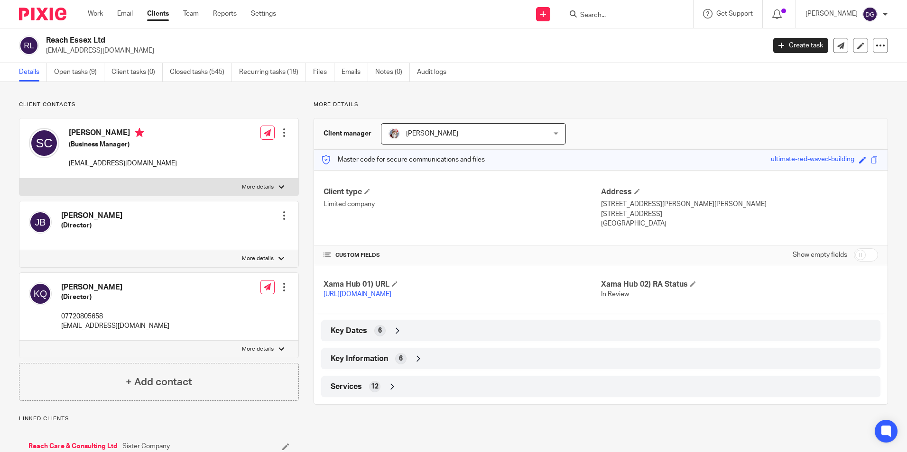
click at [414, 364] on icon at bounding box center [418, 358] width 9 height 9
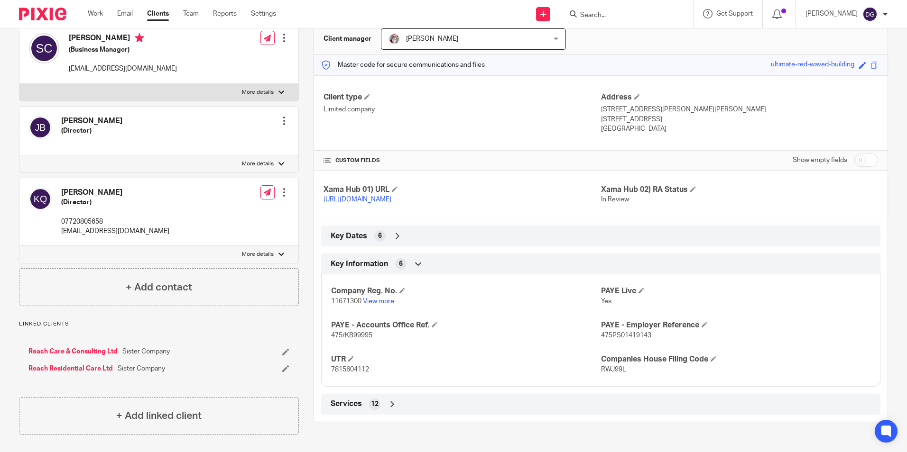
scroll to position [97, 0]
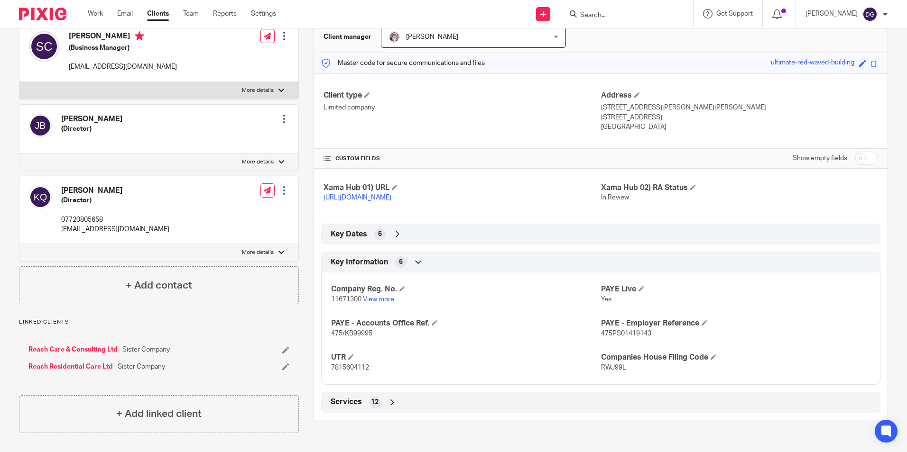
click at [407, 245] on div "Key Dates 6" at bounding box center [600, 234] width 559 height 21
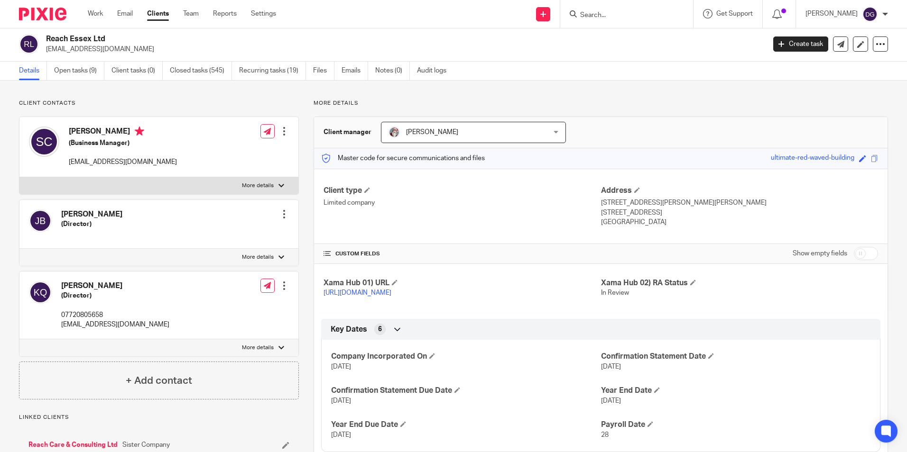
scroll to position [0, 0]
click at [102, 22] on div "Work Email Clients Team Reports Settings Work Email Clients Team Reports Settin…" at bounding box center [184, 14] width 212 height 28
click at [102, 13] on link "Work" at bounding box center [95, 13] width 15 height 9
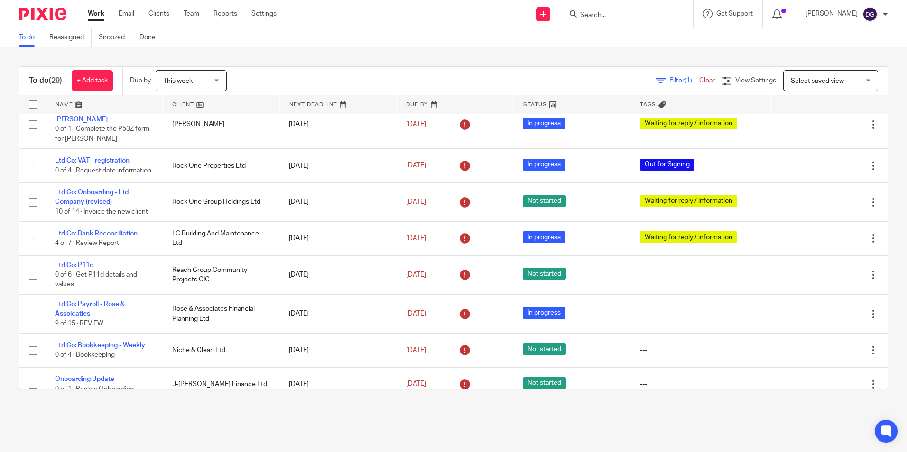
scroll to position [95, 0]
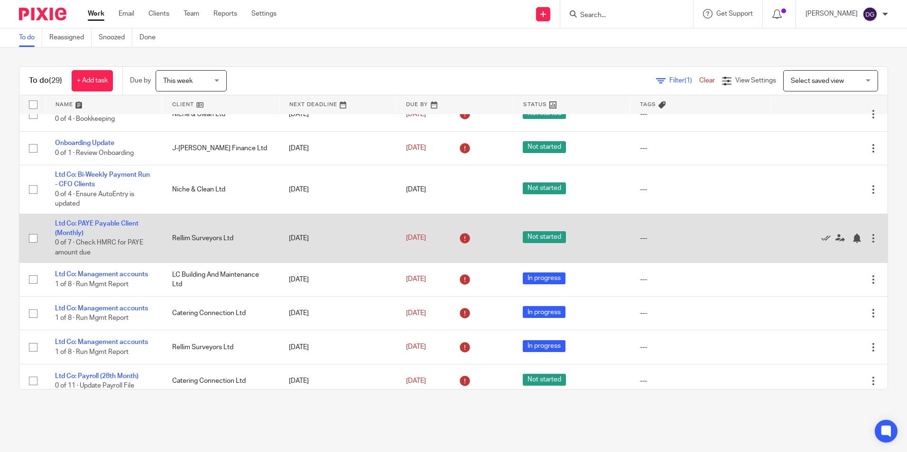
scroll to position [317, 0]
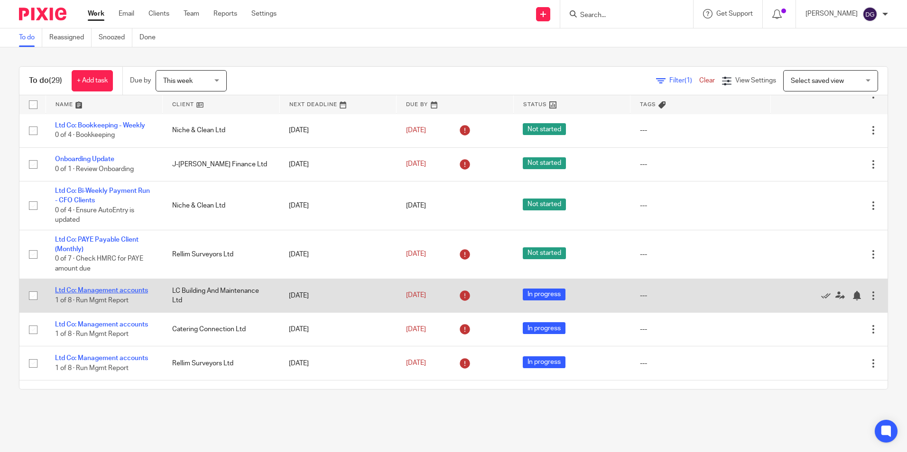
click at [132, 287] on link "Ltd Co: Management accounts" at bounding box center [101, 290] width 93 height 7
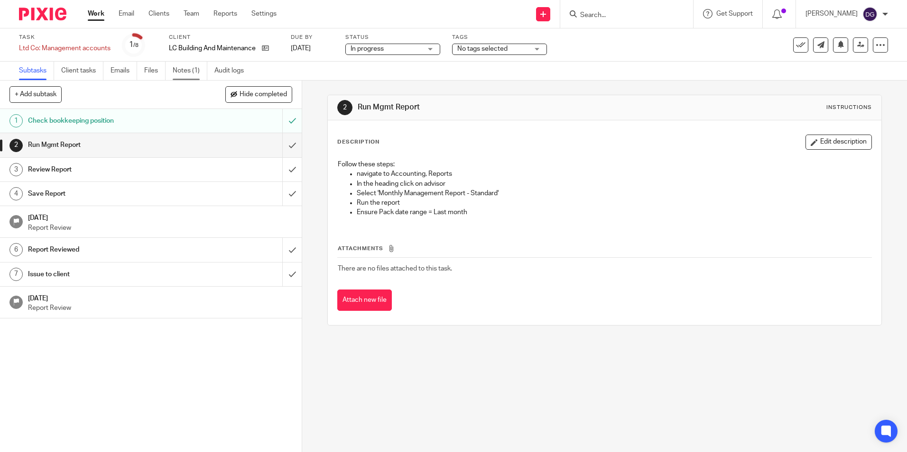
click at [180, 73] on link "Notes (1)" at bounding box center [190, 71] width 35 height 18
